Goal: Information Seeking & Learning: Find specific fact

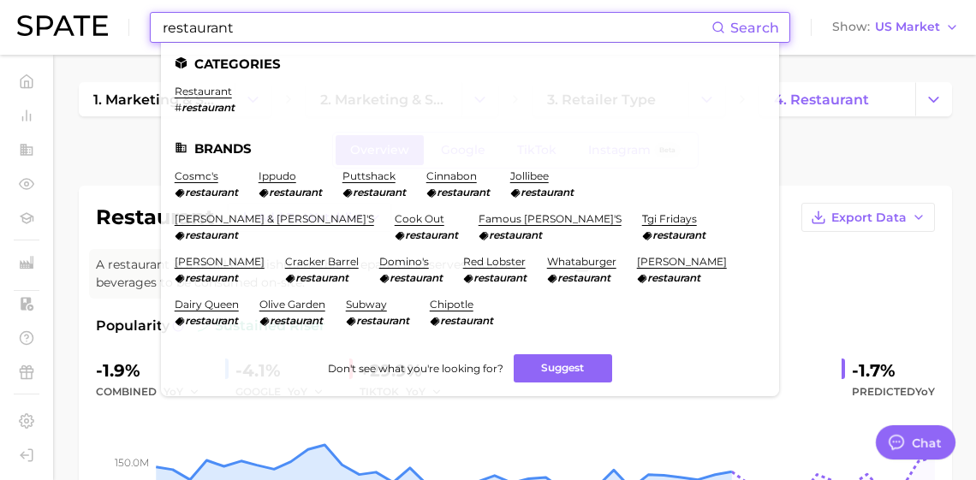
scroll to position [2540, 0]
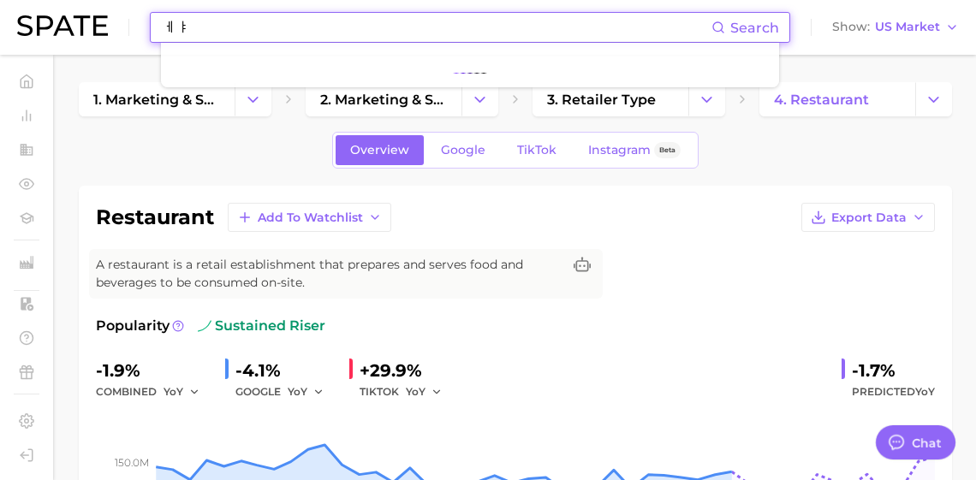
type input "ㅔ"
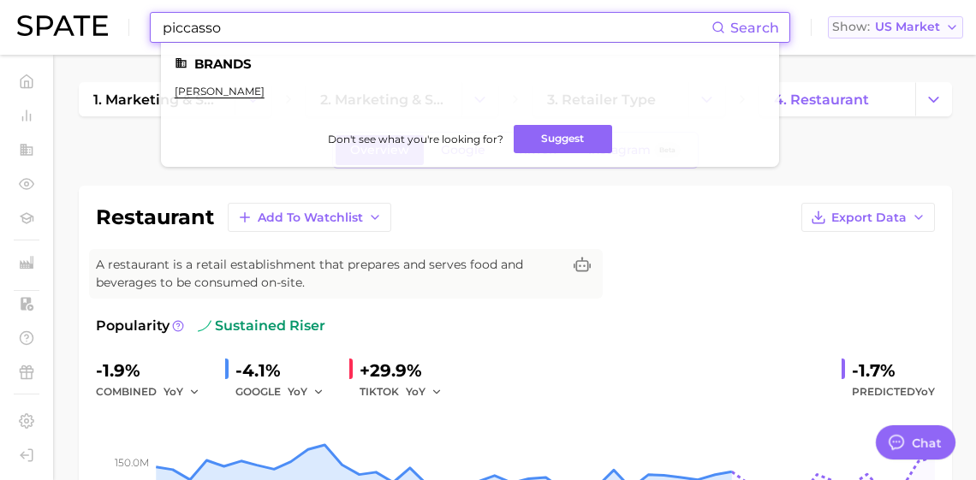
type input "piccasso"
click at [880, 22] on span "US Market" at bounding box center [907, 26] width 65 height 9
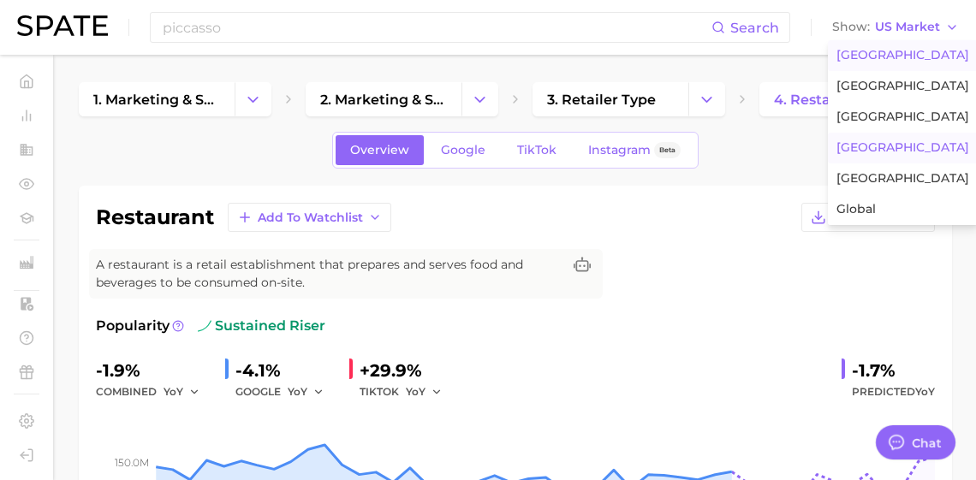
click at [898, 155] on span "[GEOGRAPHIC_DATA]" at bounding box center [903, 147] width 133 height 15
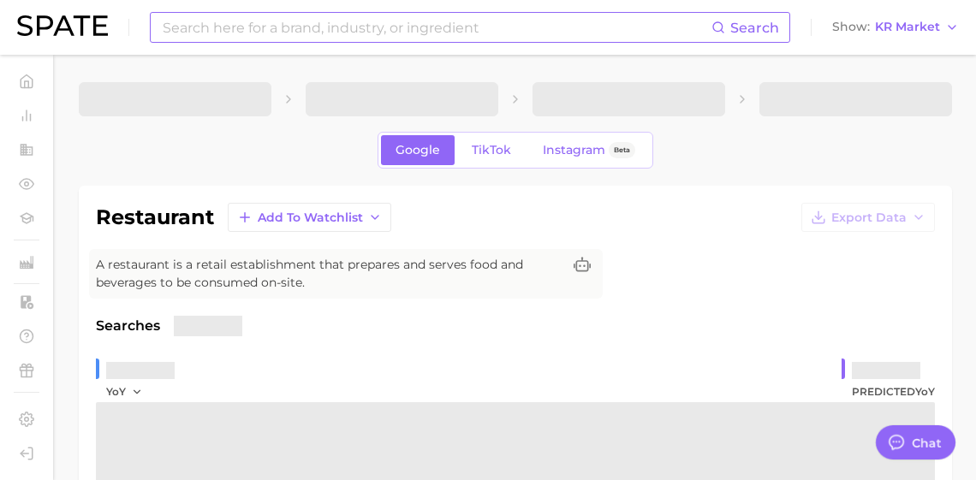
click at [289, 20] on input at bounding box center [436, 27] width 551 height 29
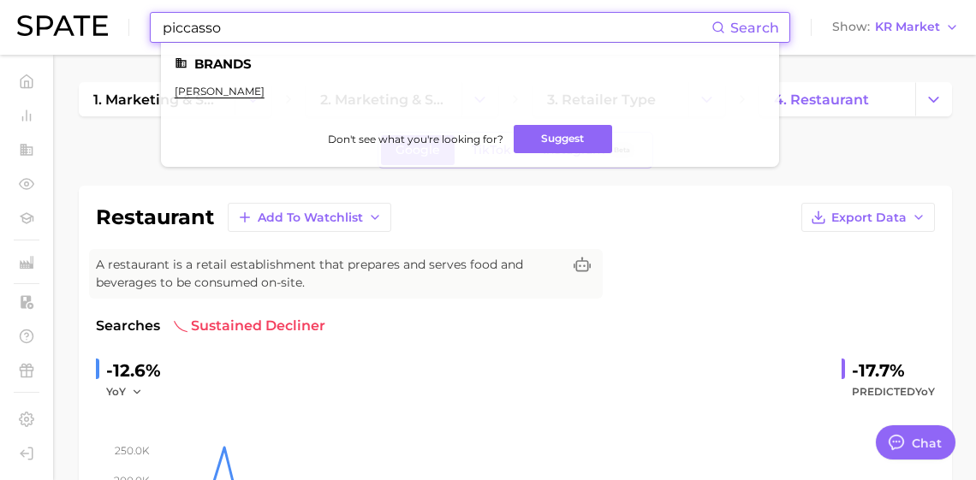
type input "piccasso"
click at [603, 270] on div "A restaurant is a retail establishment that prepares and serves food and bevera…" at bounding box center [346, 274] width 514 height 50
